Goal: Communication & Community: Answer question/provide support

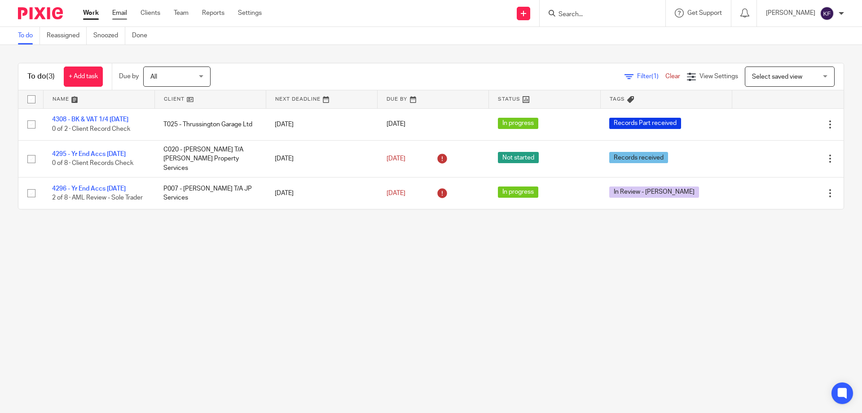
click at [116, 13] on link "Email" at bounding box center [119, 13] width 15 height 9
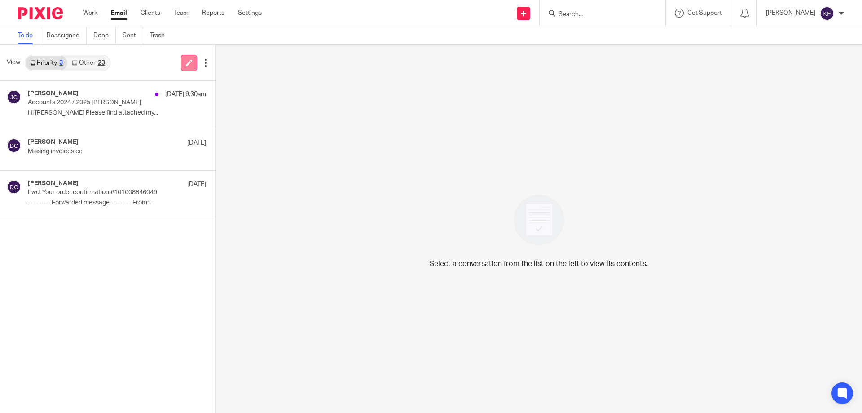
click at [192, 63] on link at bounding box center [189, 63] width 16 height 16
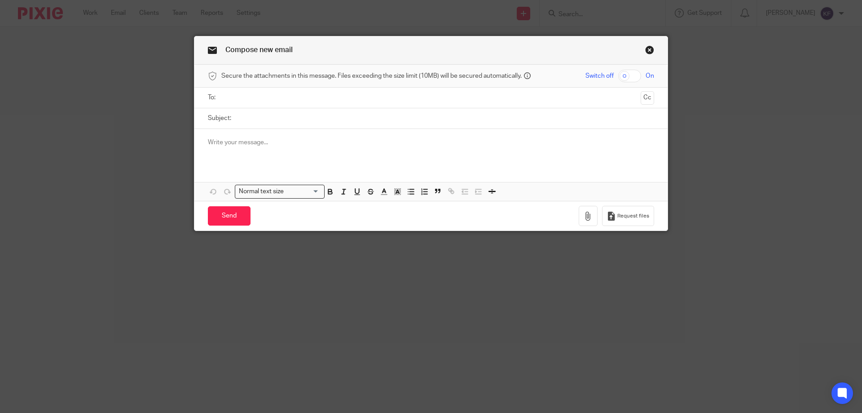
click at [279, 100] on input "text" at bounding box center [430, 97] width 413 height 10
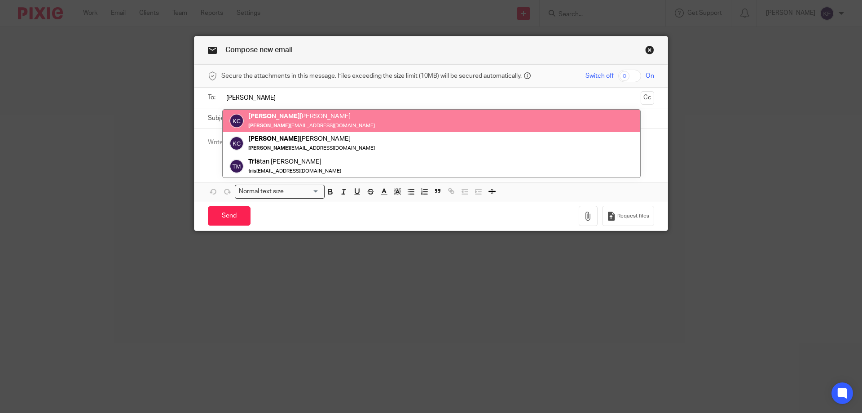
type input "[PERSON_NAME]"
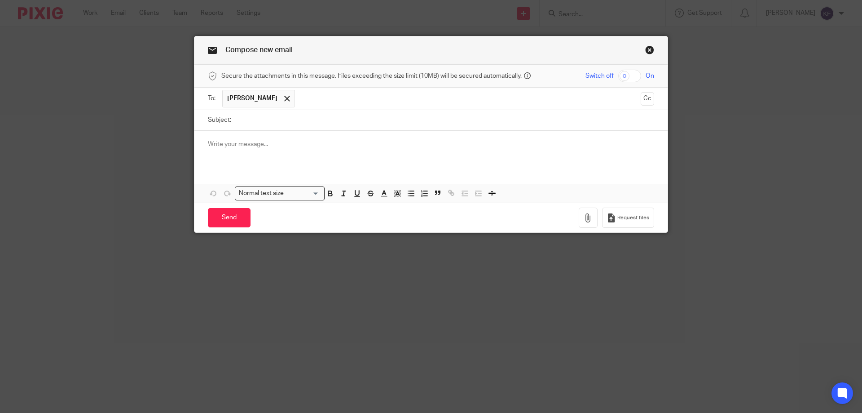
click at [625, 75] on input "checkbox" at bounding box center [629, 76] width 23 height 13
checkbox input "true"
click at [544, 118] on input "Subject:" at bounding box center [445, 120] width 418 height 20
type input "Payroll"
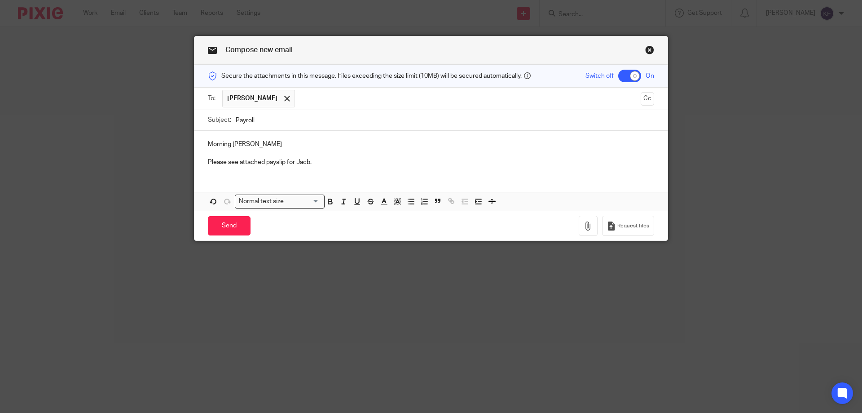
click at [303, 164] on p "Please see attached payslip for Jacb." at bounding box center [431, 162] width 446 height 9
click at [371, 152] on p at bounding box center [431, 153] width 446 height 9
click at [584, 226] on icon "button" at bounding box center [588, 225] width 9 height 9
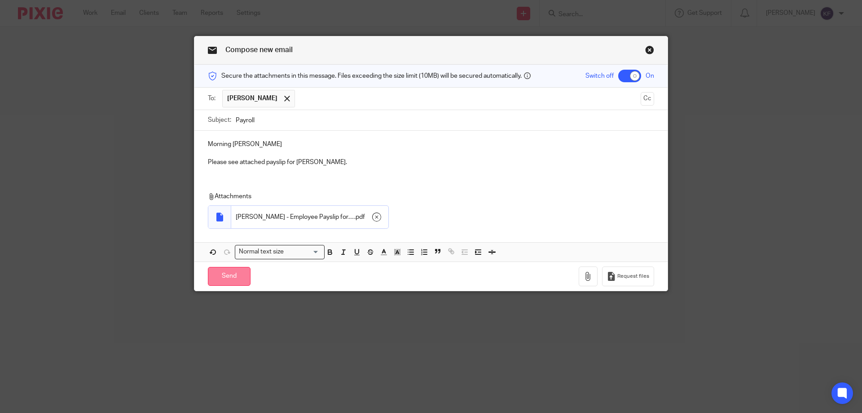
click at [228, 273] on input "Send" at bounding box center [229, 276] width 43 height 19
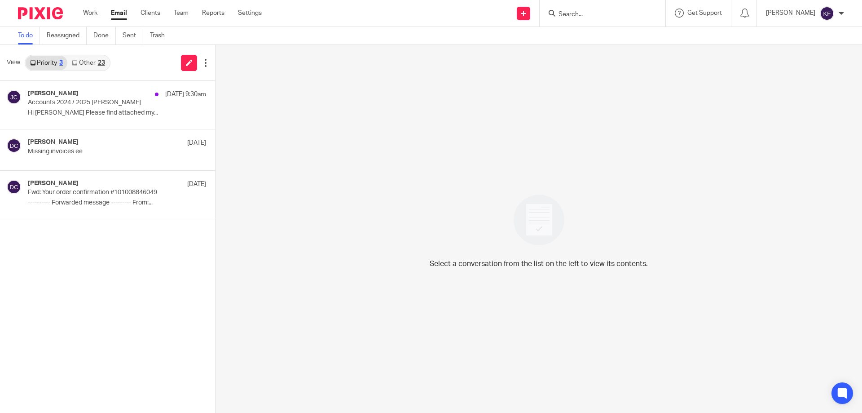
drag, startPoint x: 191, startPoint y: 68, endPoint x: 138, endPoint y: 76, distance: 53.6
click at [191, 68] on link at bounding box center [189, 63] width 16 height 16
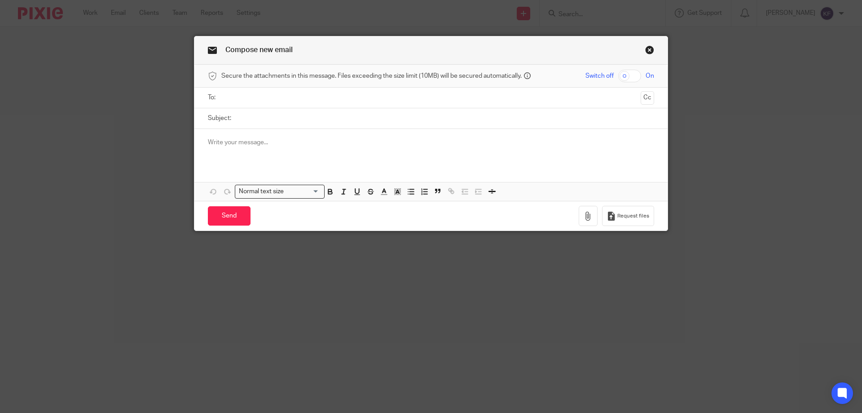
click at [315, 102] on input "text" at bounding box center [430, 97] width 413 height 10
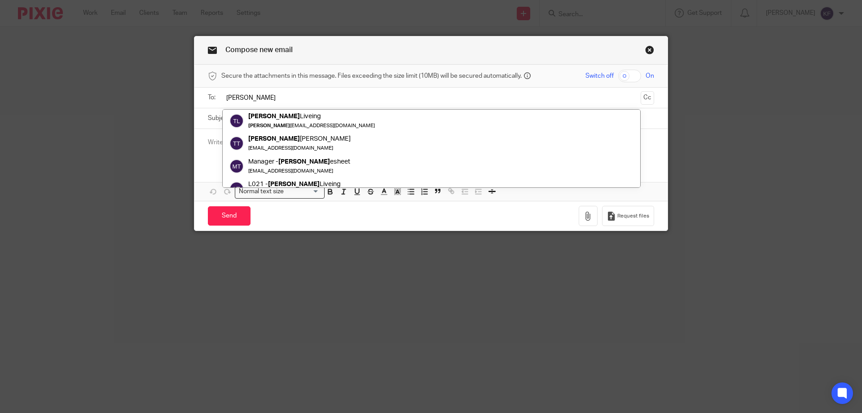
type input "[PERSON_NAME]"
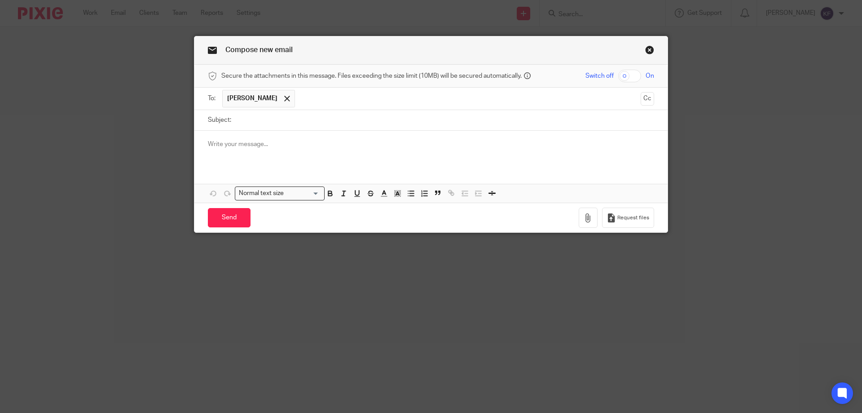
drag, startPoint x: 310, startPoint y: 116, endPoint x: 549, endPoint y: 71, distance: 243.0
click at [630, 75] on input "checkbox" at bounding box center [629, 76] width 23 height 13
checkbox input "true"
click at [465, 128] on input "Subject:" at bounding box center [445, 120] width 418 height 20
type input "Payroll"
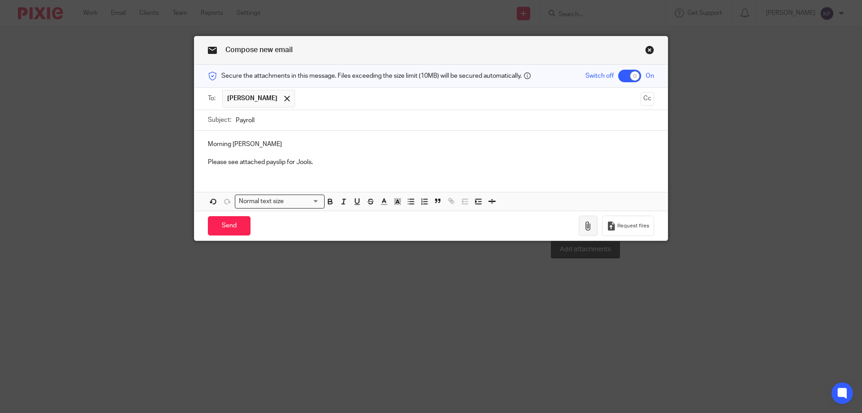
click at [584, 227] on icon "button" at bounding box center [588, 225] width 9 height 9
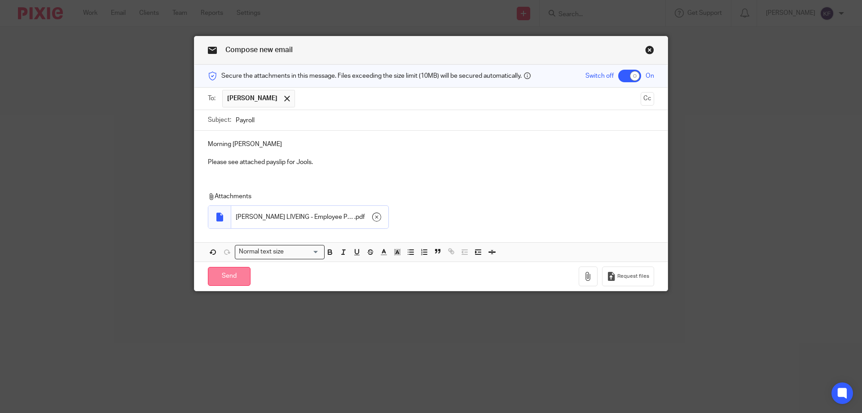
click at [237, 275] on input "Send" at bounding box center [229, 276] width 43 height 19
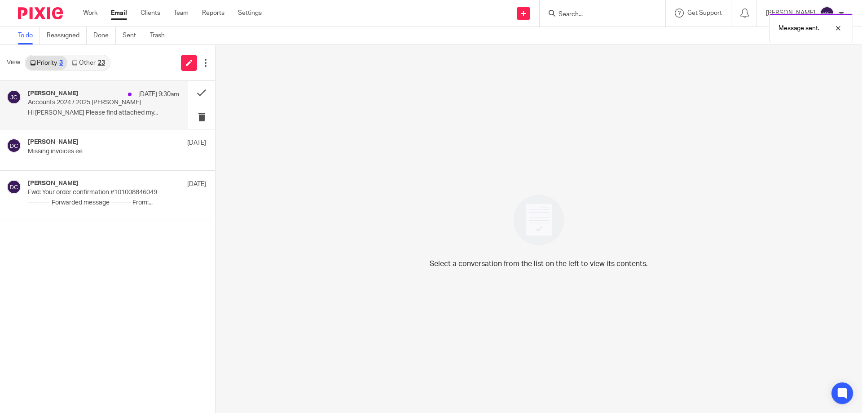
click at [90, 110] on p "Hi [PERSON_NAME] Please find attached my..." at bounding box center [103, 113] width 151 height 8
click at [137, 105] on p "Accounts 2024 / 2025 [PERSON_NAME]" at bounding box center [88, 103] width 121 height 8
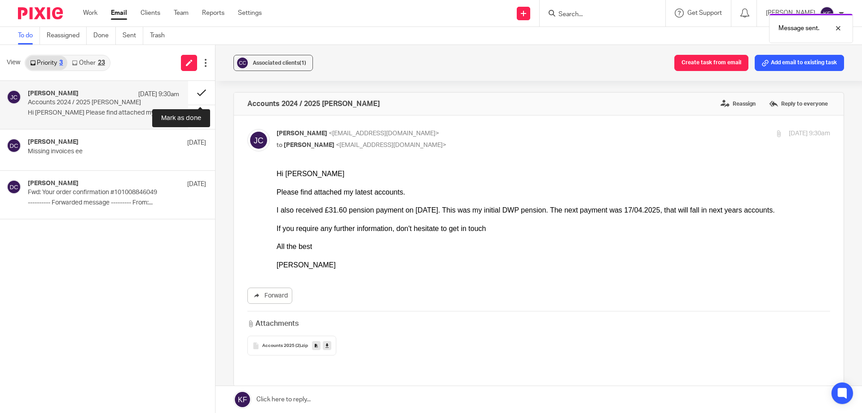
click at [197, 95] on button at bounding box center [201, 93] width 27 height 24
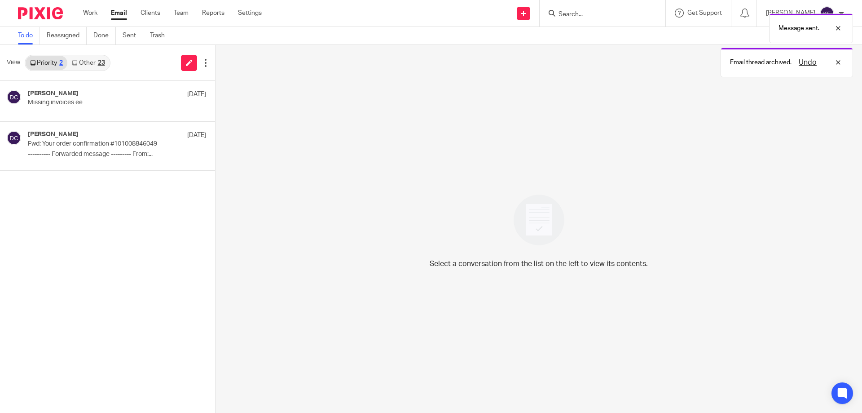
click at [96, 66] on link "Other 23" at bounding box center [88, 63] width 42 height 14
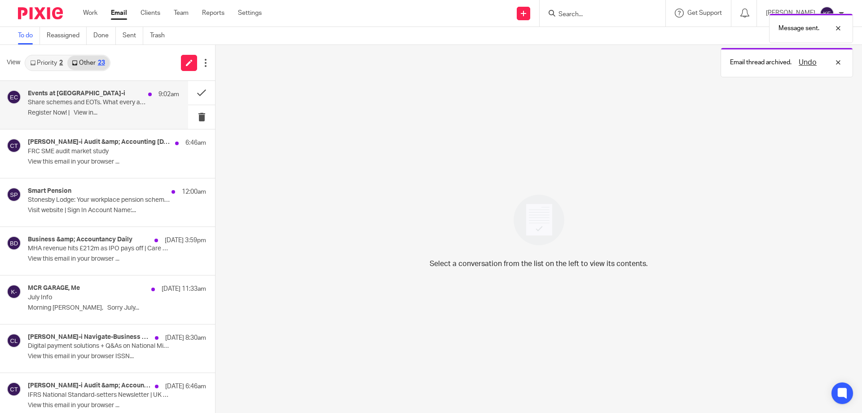
click at [109, 98] on div "Events at [GEOGRAPHIC_DATA]-i 9:02am" at bounding box center [103, 94] width 151 height 9
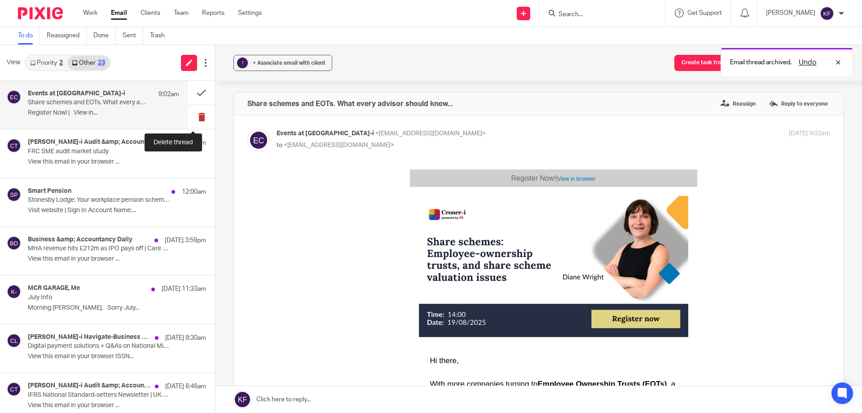
click at [198, 119] on button at bounding box center [201, 117] width 27 height 24
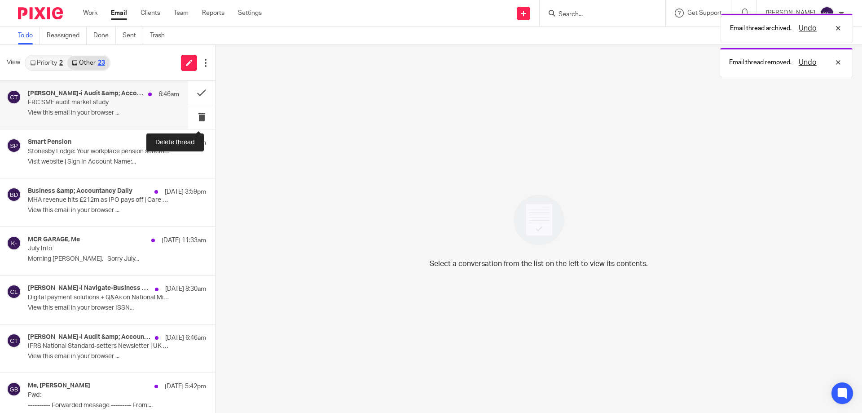
click at [196, 119] on button at bounding box center [201, 117] width 27 height 24
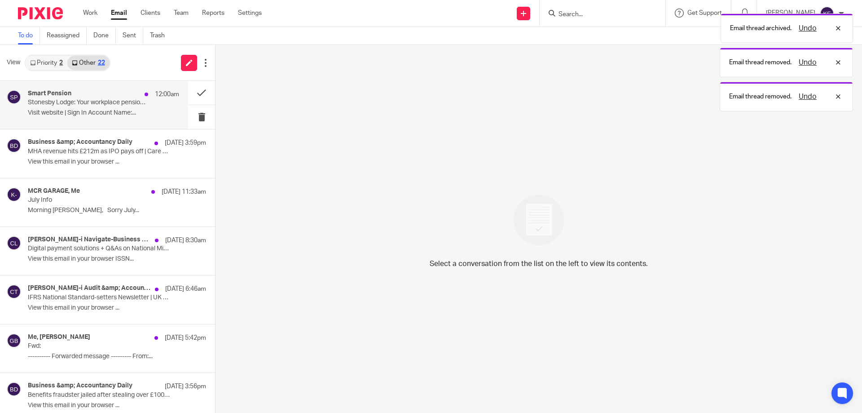
click at [114, 107] on div "Smart Pension 12:00am Stonesby Lodge: Your workplace pension scheme has been up…" at bounding box center [103, 105] width 151 height 30
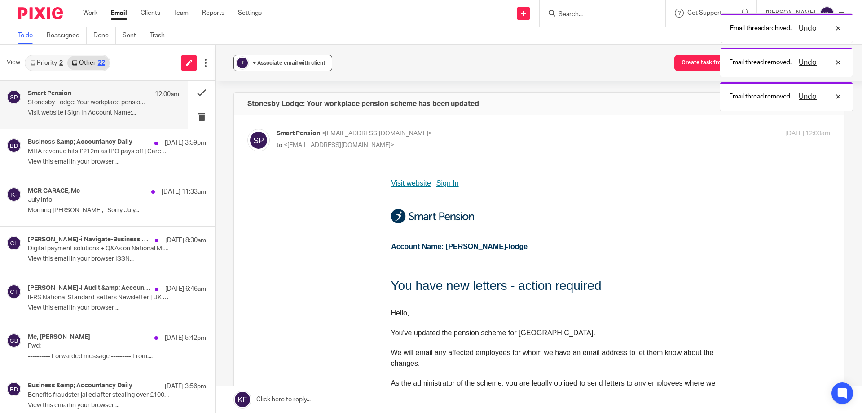
click at [274, 61] on span "+ Associate email with client" at bounding box center [289, 62] width 73 height 5
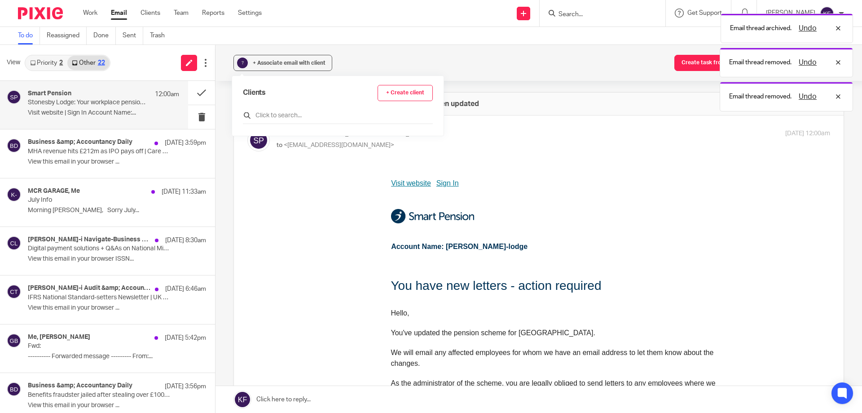
click at [325, 111] on input "text" at bounding box center [338, 115] width 190 height 9
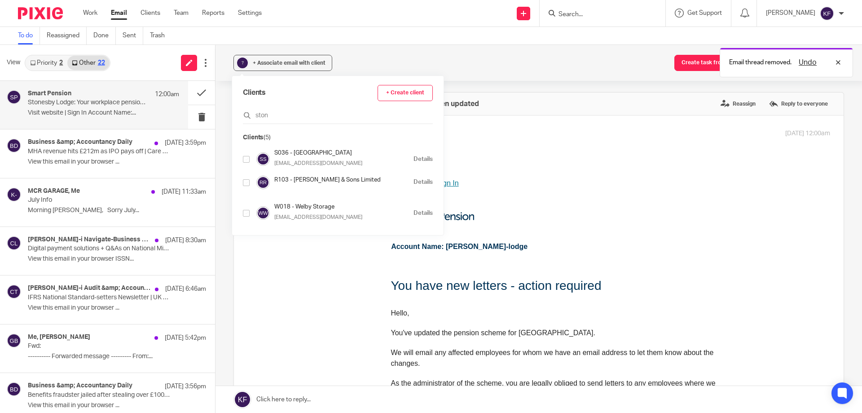
type input "ston"
click at [248, 161] on input "checkbox" at bounding box center [246, 159] width 7 height 7
checkbox input "true"
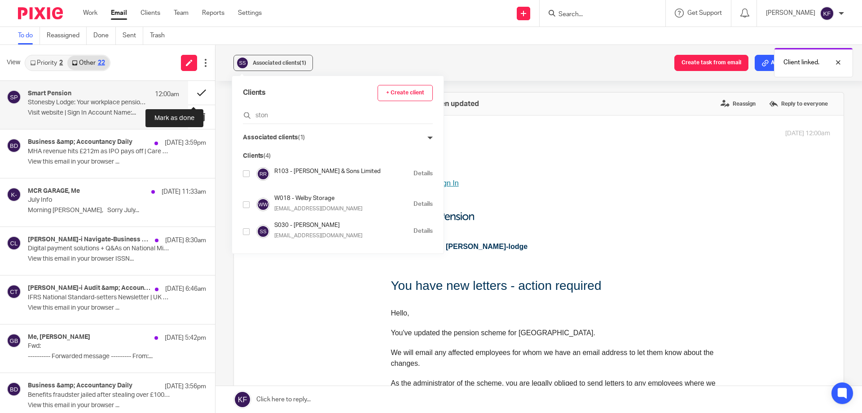
click at [192, 94] on button at bounding box center [201, 93] width 27 height 24
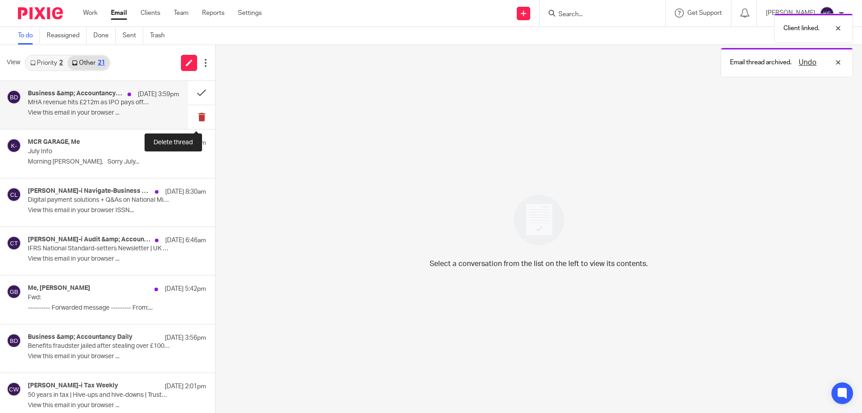
click at [195, 121] on button at bounding box center [201, 117] width 27 height 24
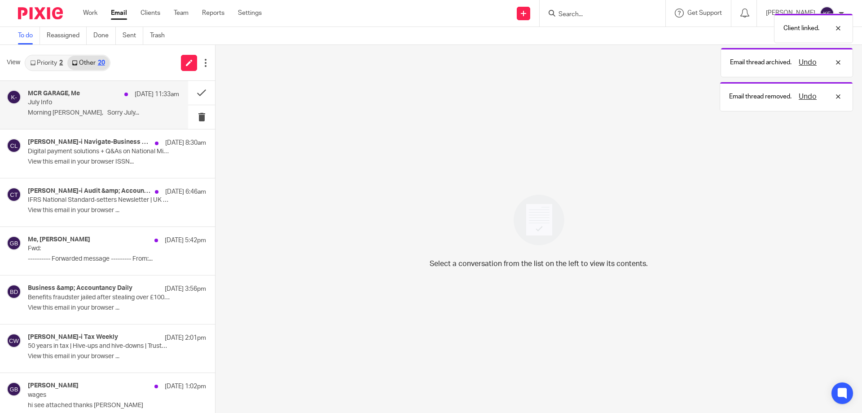
click at [93, 103] on p "July Info" at bounding box center [88, 103] width 121 height 8
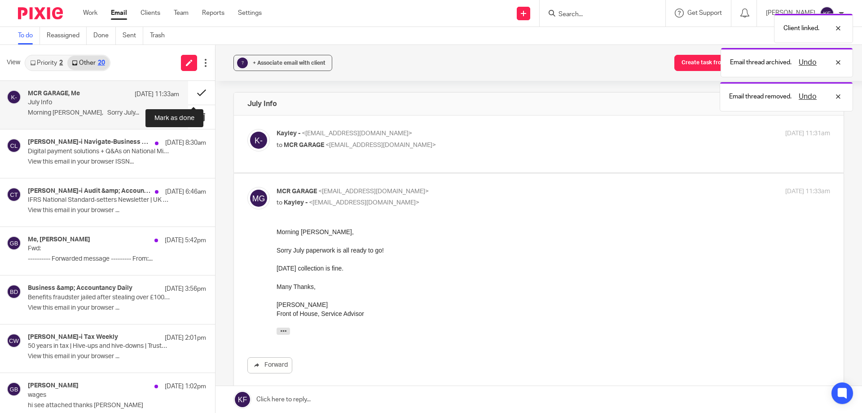
click at [190, 92] on button at bounding box center [201, 93] width 27 height 24
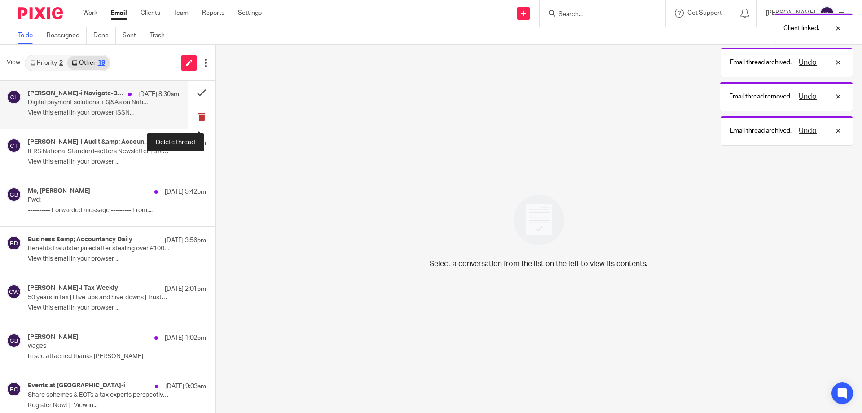
click at [202, 116] on button at bounding box center [201, 117] width 27 height 24
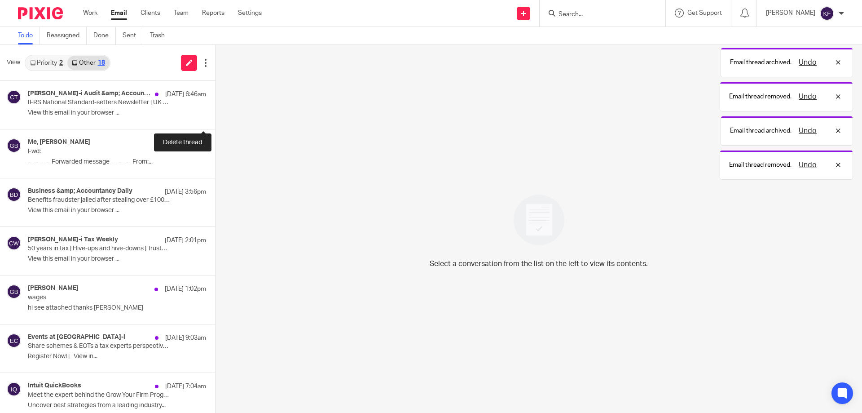
click at [215, 116] on button at bounding box center [218, 117] width 7 height 24
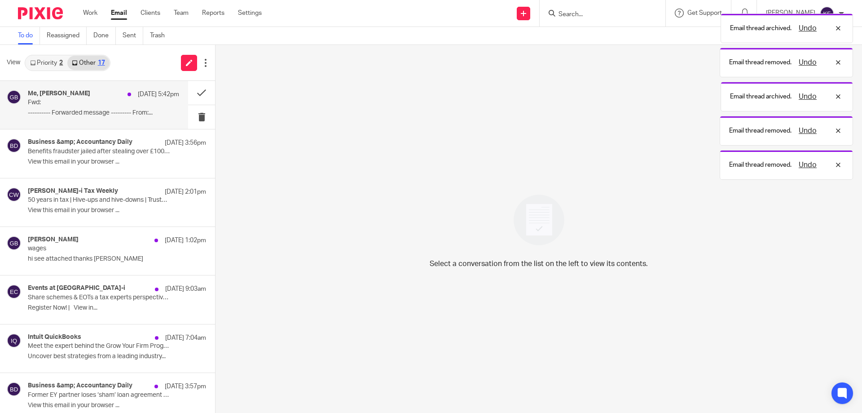
click at [110, 98] on div "Me, Giotto Bonomaully 13 Aug 5:42pm" at bounding box center [103, 94] width 151 height 9
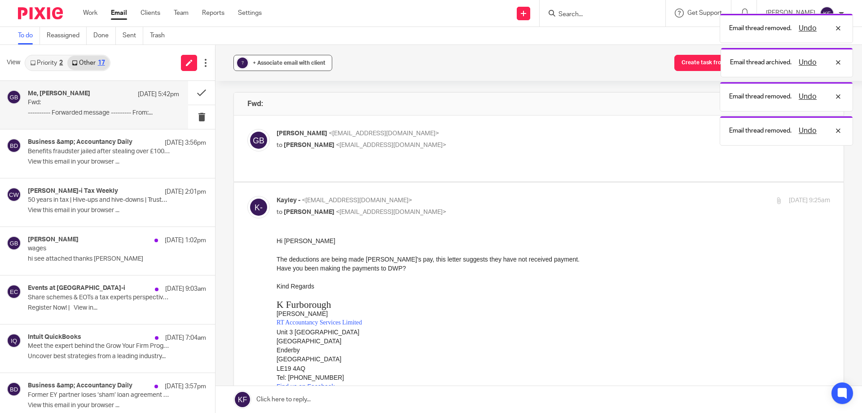
click at [264, 66] on div "+ Associate email with client" at bounding box center [289, 62] width 73 height 9
click at [303, 115] on input "text" at bounding box center [338, 115] width 190 height 9
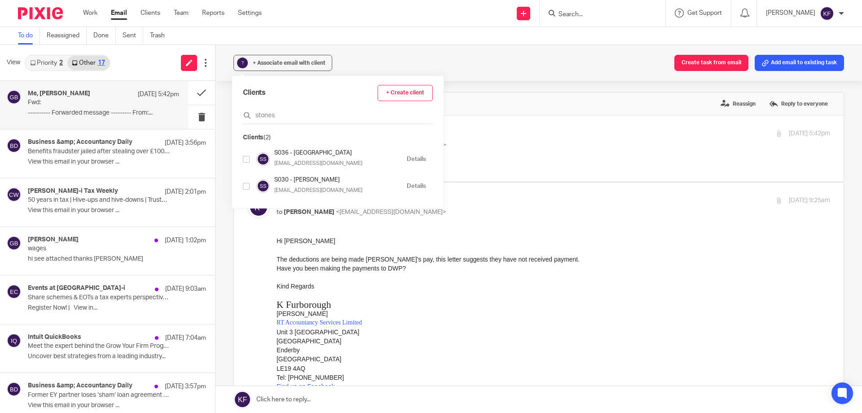
type input "stones"
click at [244, 162] on input "checkbox" at bounding box center [246, 159] width 7 height 7
checkbox input "true"
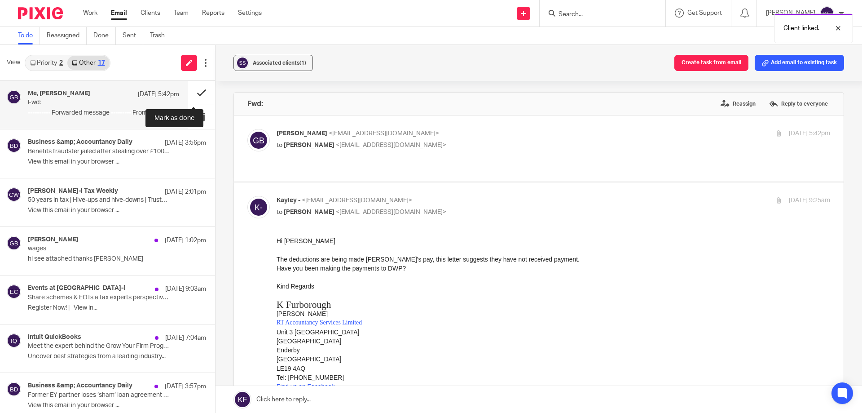
click at [196, 93] on button at bounding box center [201, 93] width 27 height 24
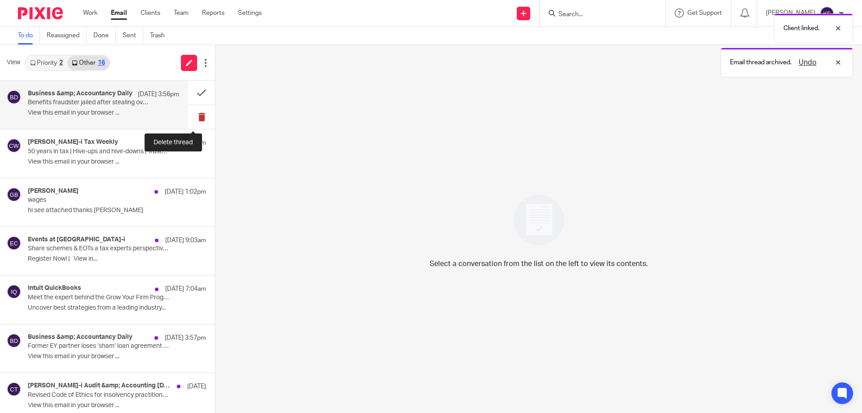
click at [198, 122] on button at bounding box center [201, 117] width 27 height 24
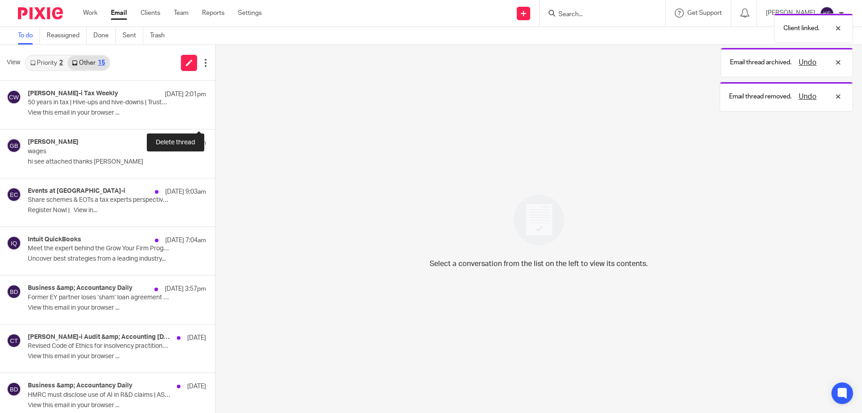
click at [215, 122] on button at bounding box center [218, 117] width 7 height 24
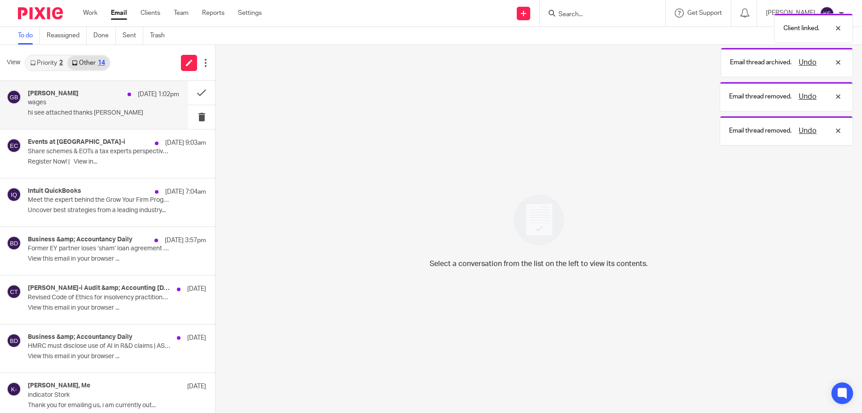
click at [133, 118] on div "Giotto Bonomaully 13 Aug 1:02pm wages hi see attached thanks Giotto" at bounding box center [103, 105] width 151 height 30
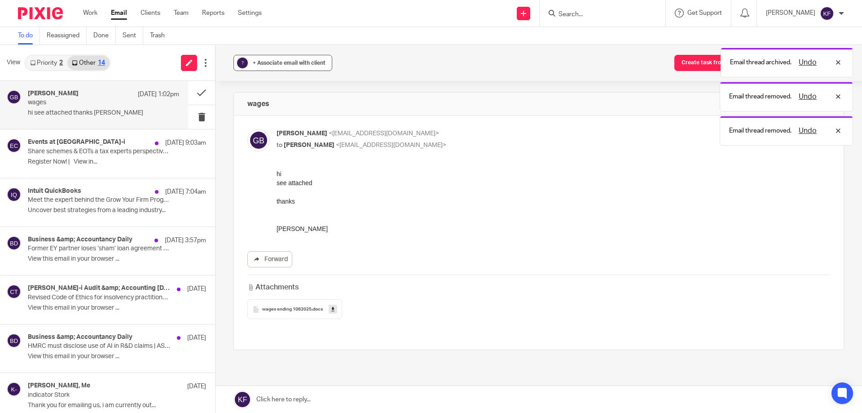
click at [285, 56] on button "? + Associate email with client" at bounding box center [282, 63] width 99 height 16
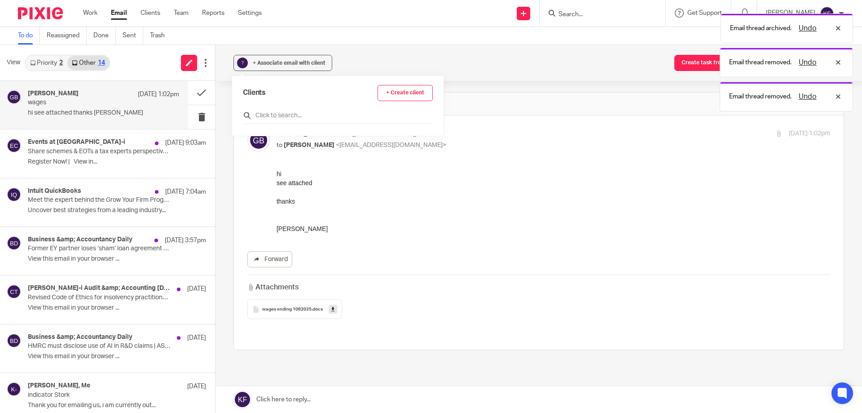
click at [307, 118] on input "text" at bounding box center [338, 115] width 190 height 9
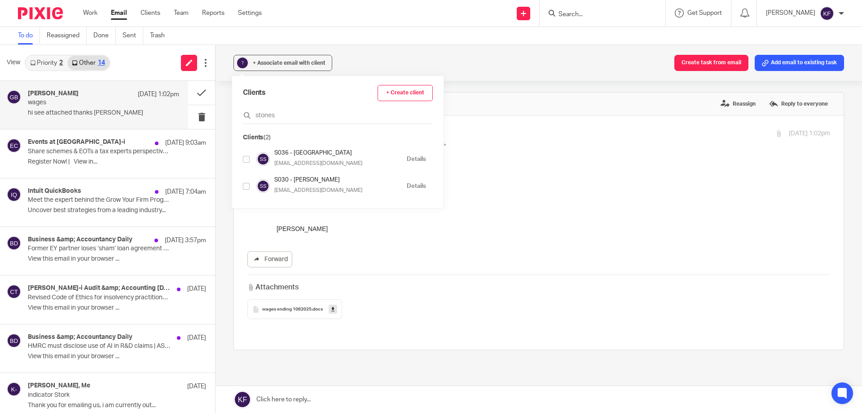
type input "stones"
click at [246, 159] on input "checkbox" at bounding box center [246, 159] width 7 height 7
checkbox input "true"
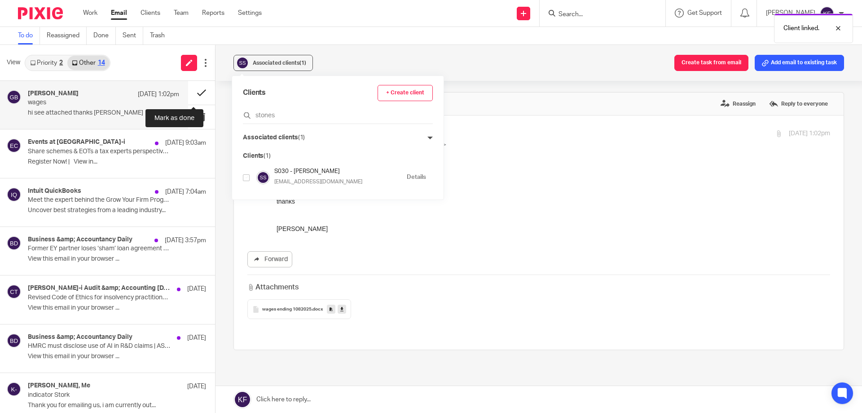
click at [188, 94] on button at bounding box center [201, 93] width 27 height 24
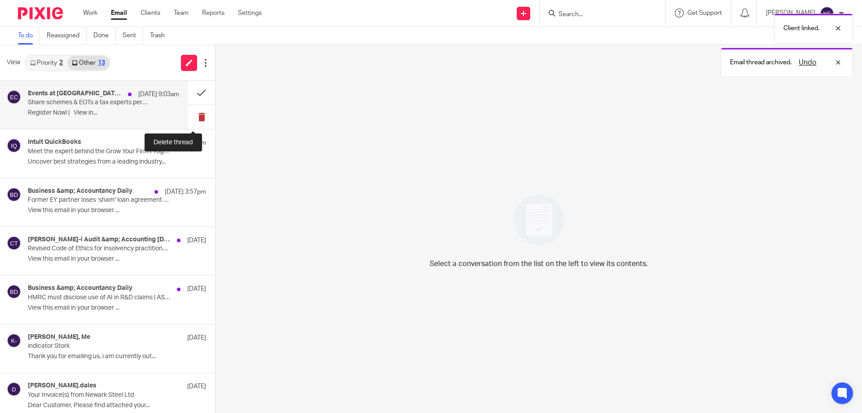
click at [192, 118] on button at bounding box center [201, 117] width 27 height 24
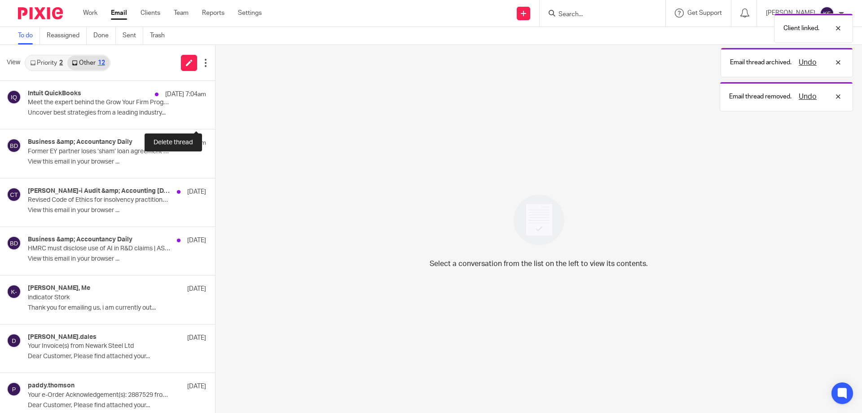
click at [215, 118] on button at bounding box center [218, 117] width 7 height 24
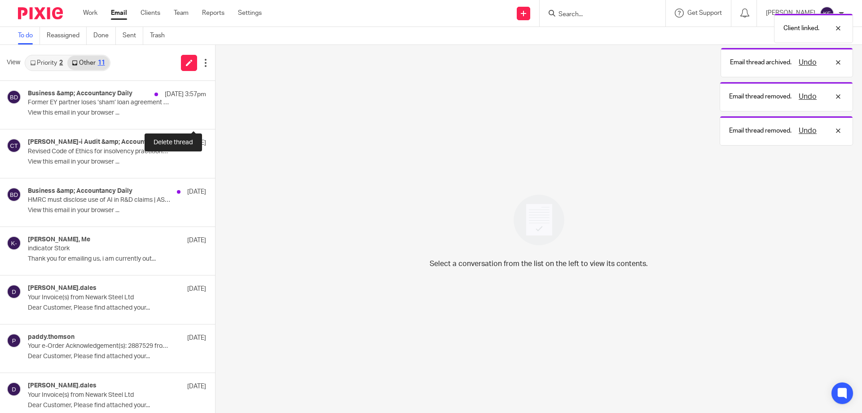
click at [215, 118] on button at bounding box center [218, 117] width 7 height 24
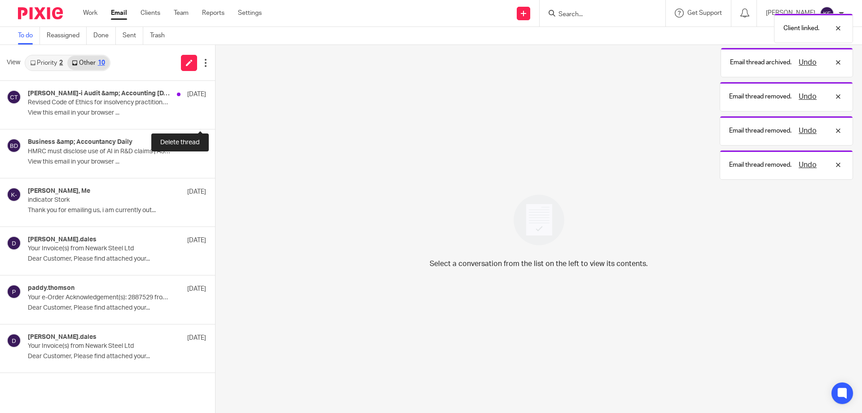
click at [215, 118] on button at bounding box center [218, 117] width 7 height 24
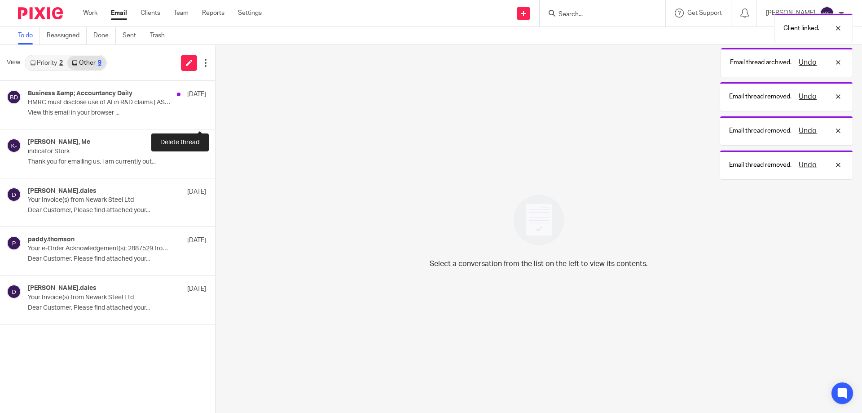
click at [215, 118] on button at bounding box center [218, 117] width 7 height 24
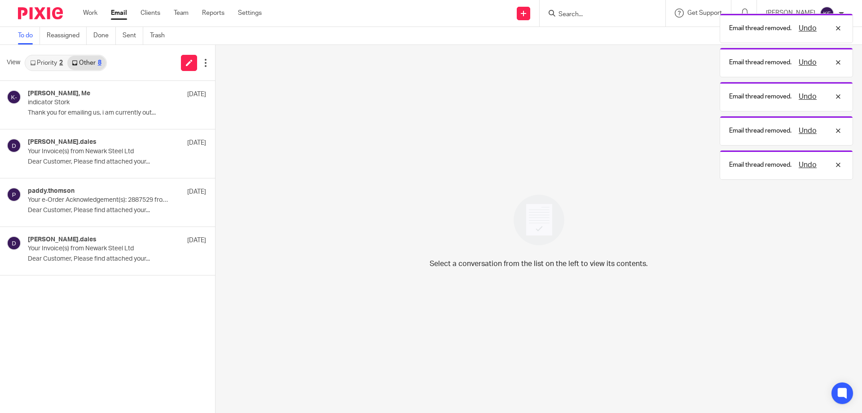
click at [53, 62] on link "Priority 2" at bounding box center [47, 63] width 42 height 14
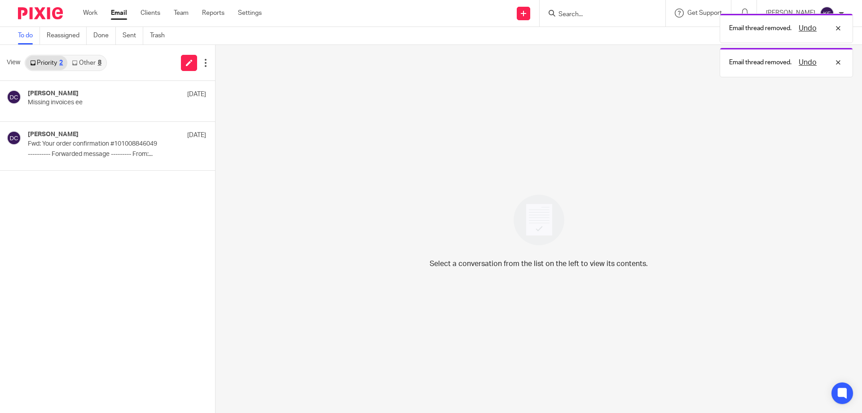
drag, startPoint x: 79, startPoint y: 12, endPoint x: 101, endPoint y: 19, distance: 23.0
click at [84, 14] on div "Work Email Clients Team Reports Settings Work Email Clients Team Reports Settin…" at bounding box center [174, 13] width 201 height 26
click at [89, 16] on link "Work" at bounding box center [90, 13] width 14 height 9
